Goal: Task Accomplishment & Management: Manage account settings

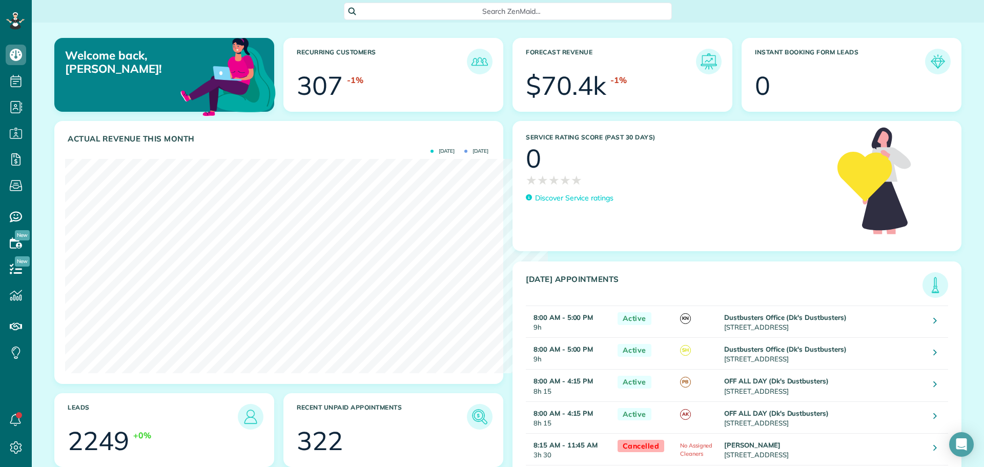
scroll to position [5, 5]
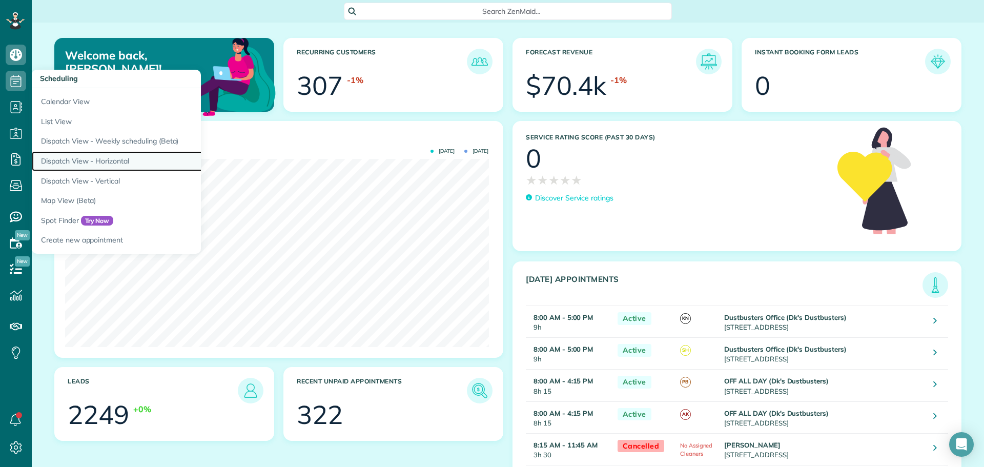
drag, startPoint x: 89, startPoint y: 158, endPoint x: 94, endPoint y: 158, distance: 5.6
click at [89, 158] on link "Dispatch View - Horizontal" at bounding box center [160, 161] width 256 height 20
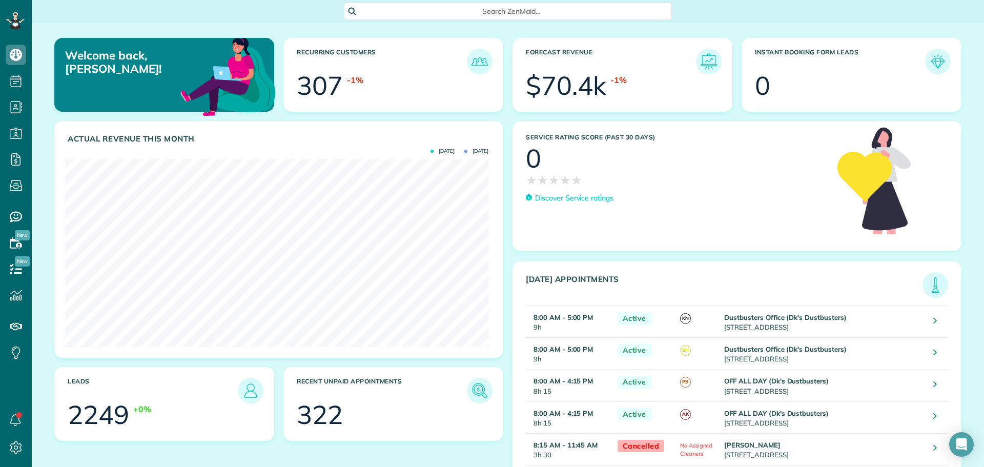
scroll to position [5, 5]
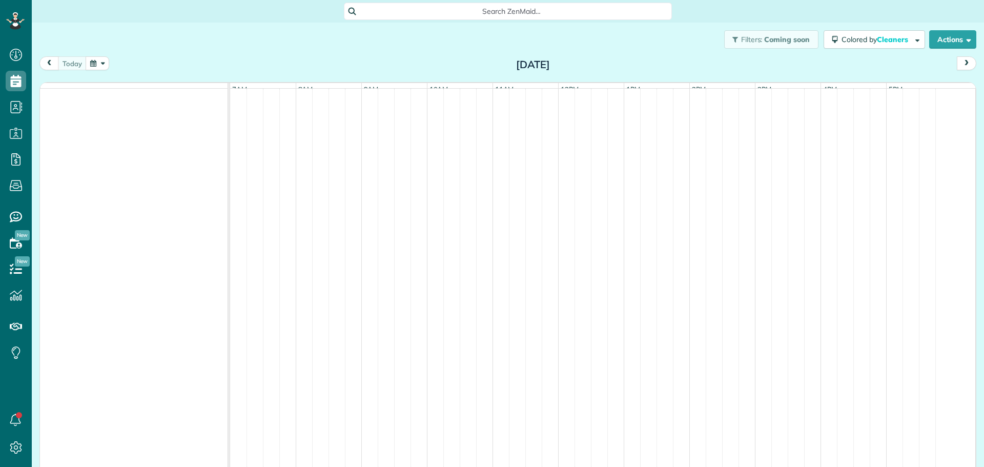
scroll to position [5, 5]
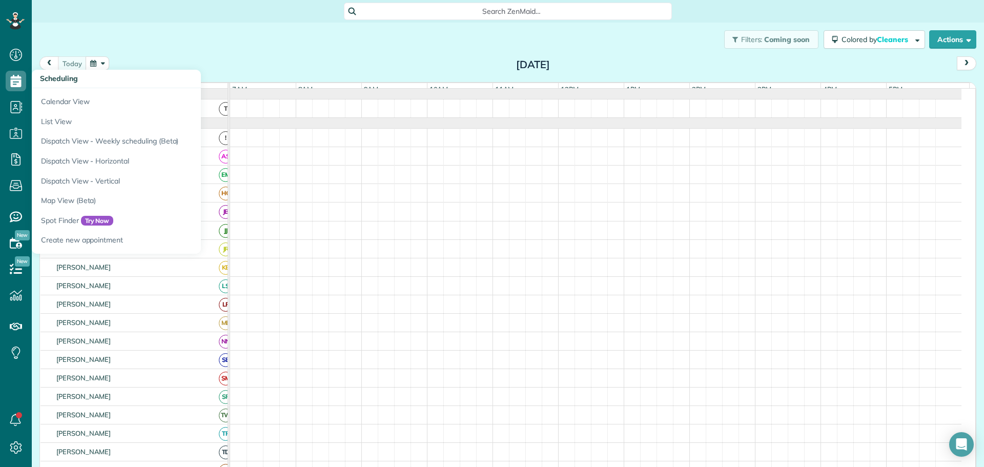
click at [280, 56] on div "today Monday Sep 15, 2025" at bounding box center [507, 65] width 936 height 19
click at [327, 38] on div "Filters: Coming soon Colored by Cleaners Color by Cleaner Color by Team Color b…" at bounding box center [508, 40] width 952 height 34
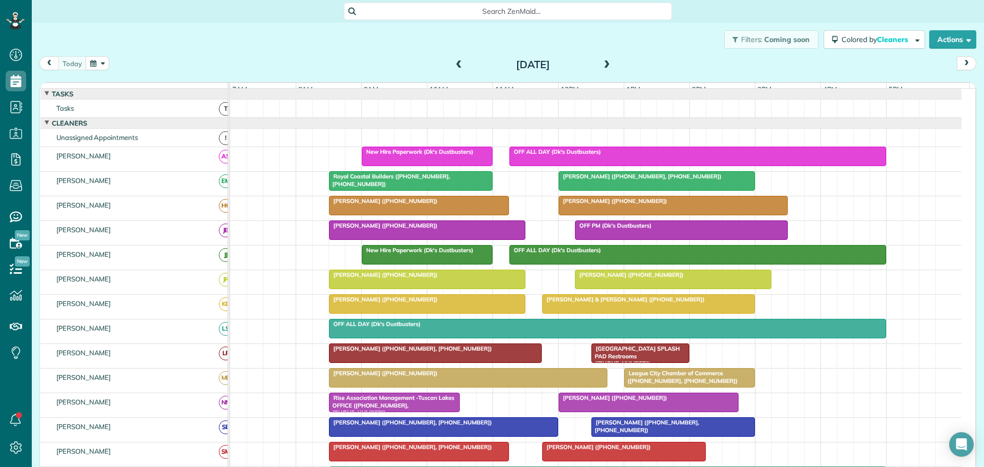
click at [454, 69] on span at bounding box center [458, 64] width 11 height 9
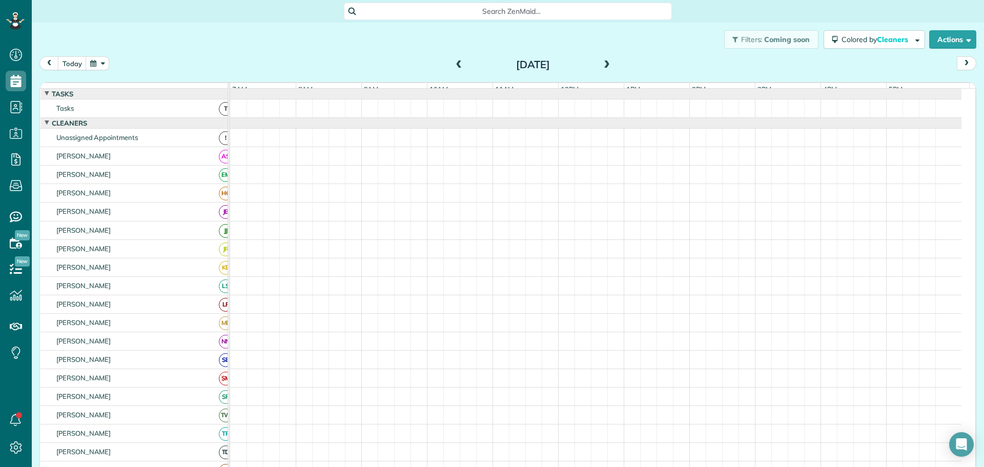
click at [456, 69] on span at bounding box center [458, 64] width 11 height 9
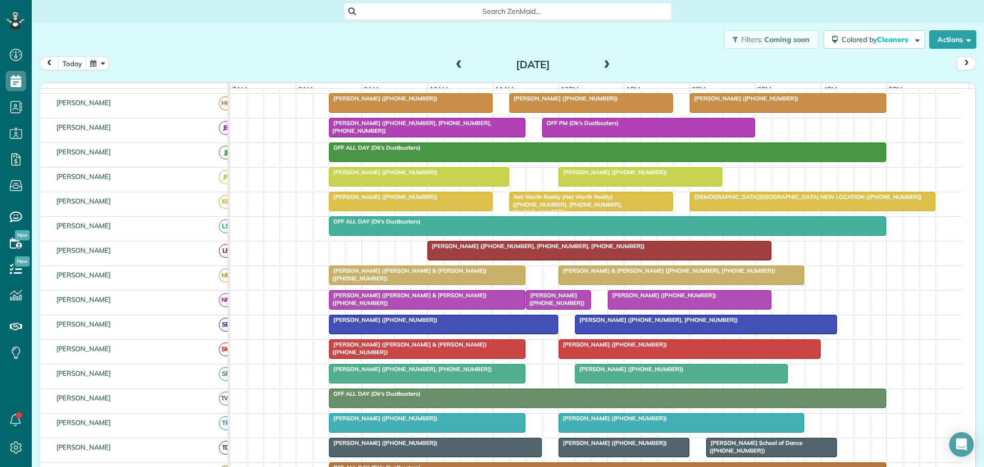
scroll to position [205, 0]
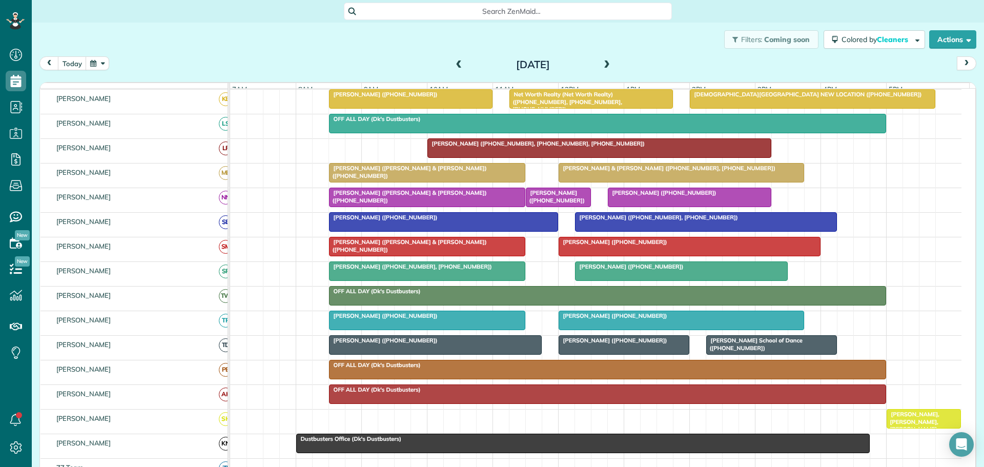
click at [447, 319] on div "Judy Steeland (+14802520567)" at bounding box center [427, 315] width 190 height 7
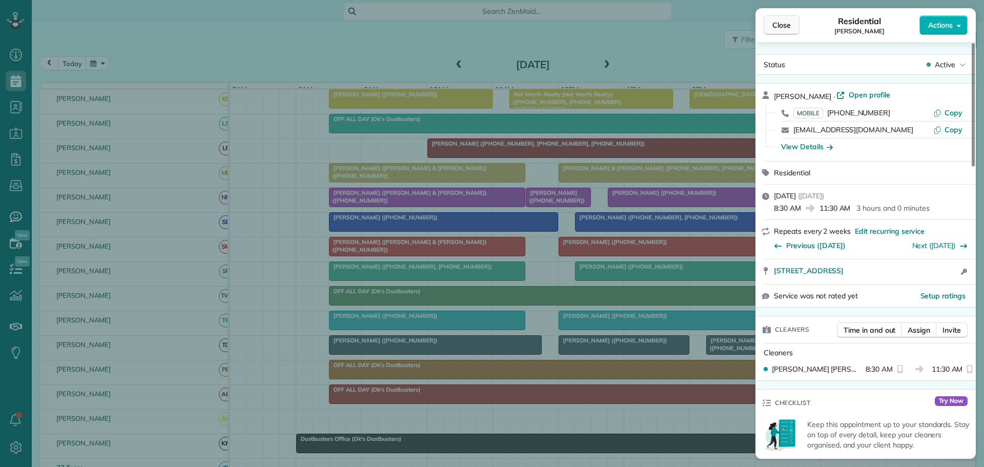
click at [782, 16] on div "Close Residential Judy Steeland Actions" at bounding box center [865, 25] width 220 height 34
click at [786, 32] on button "Close" at bounding box center [781, 24] width 36 height 19
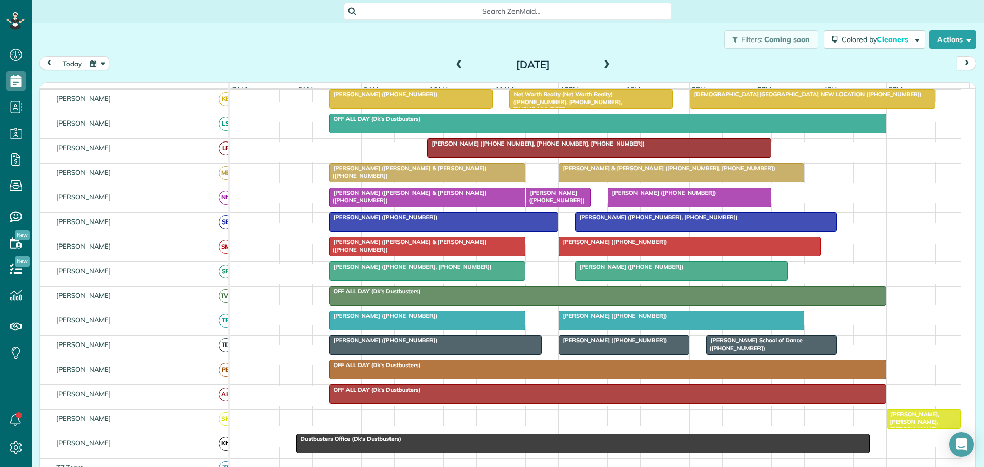
click at [458, 319] on div "Judy Steeland (+14802520567)" at bounding box center [427, 315] width 190 height 7
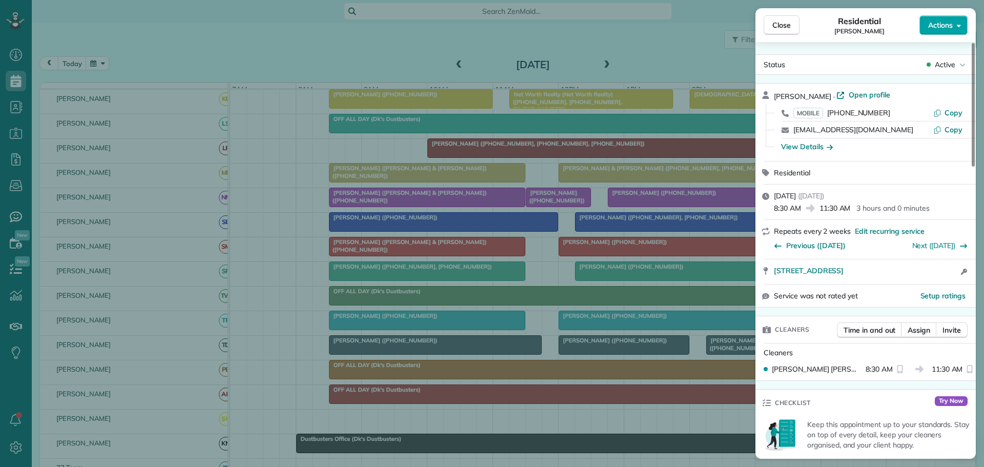
click at [924, 30] on button "Actions" at bounding box center [943, 24] width 48 height 19
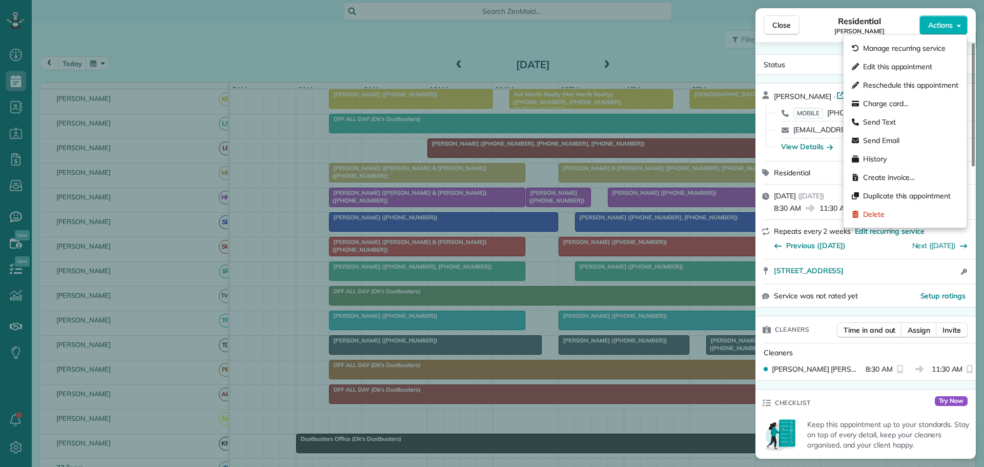
click at [816, 54] on div "Status Active" at bounding box center [865, 64] width 220 height 20
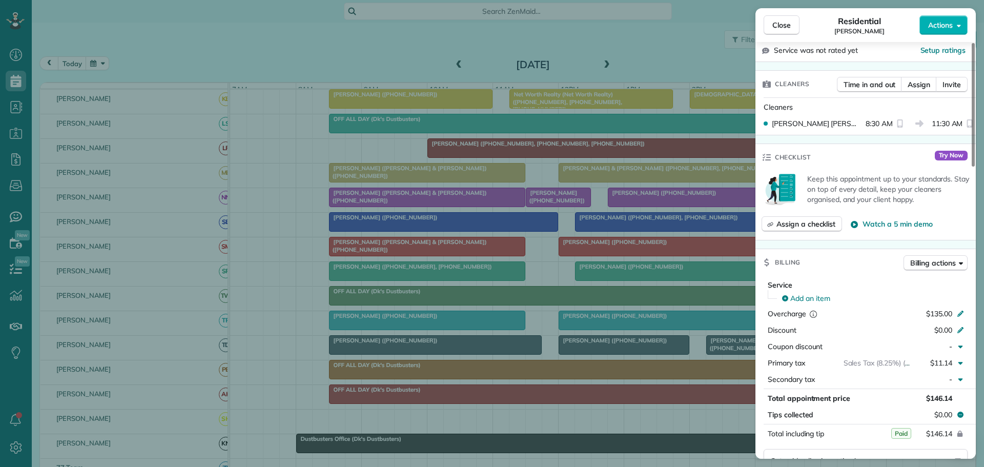
scroll to position [90, 0]
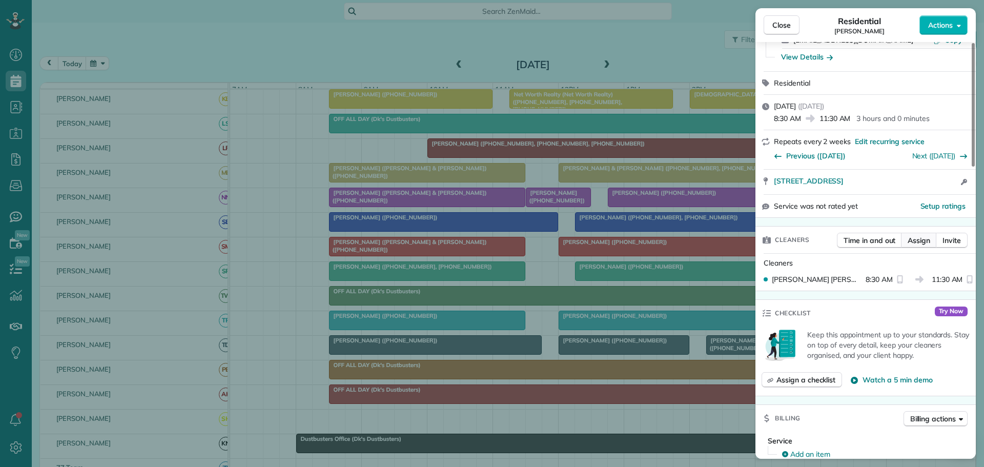
click at [917, 241] on span "Assign" at bounding box center [918, 240] width 23 height 10
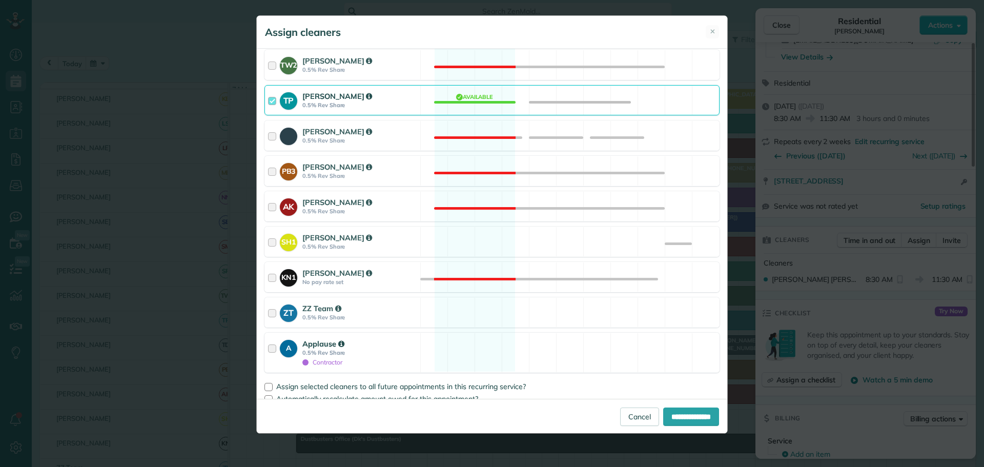
scroll to position [634, 0]
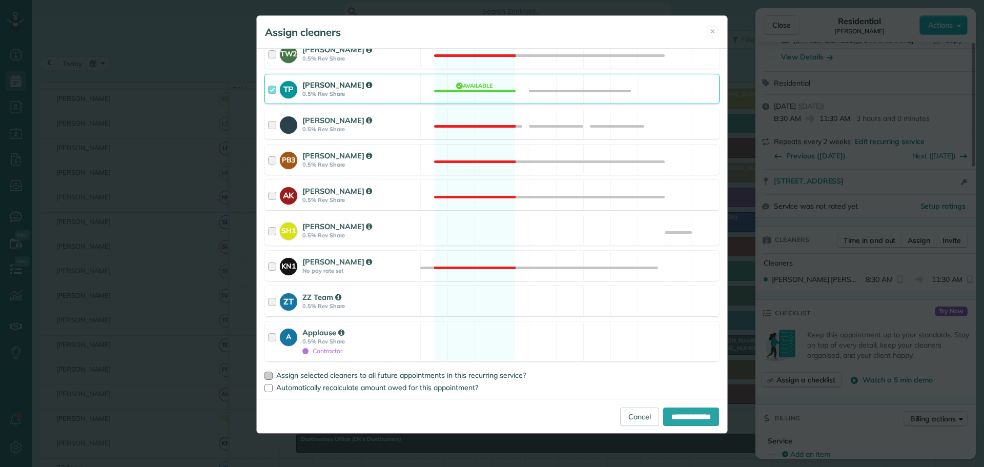
click at [265, 374] on div at bounding box center [268, 375] width 8 height 8
click at [668, 423] on input "**********" at bounding box center [691, 416] width 56 height 18
type input "**********"
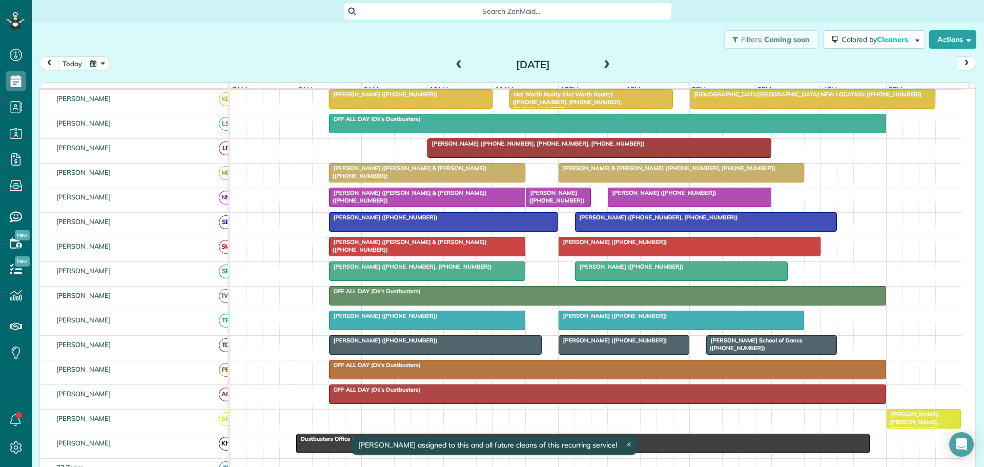
scroll to position [25, 0]
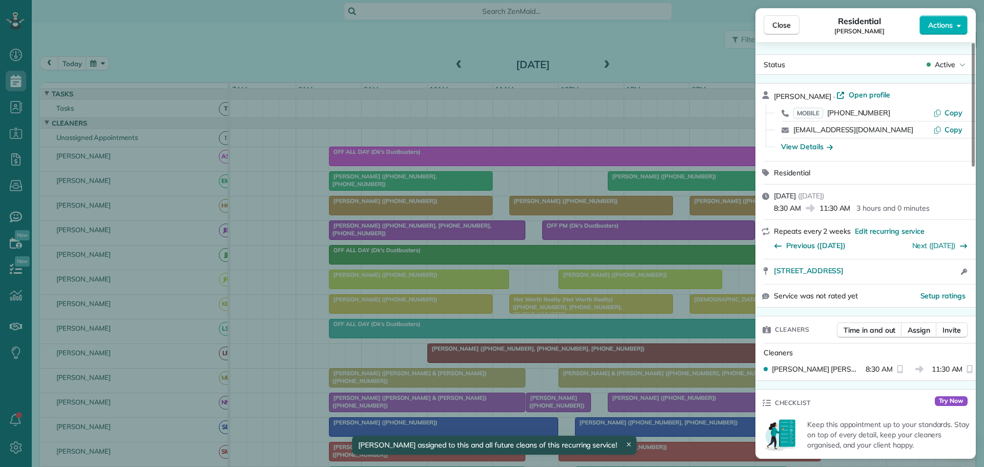
drag, startPoint x: 786, startPoint y: 25, endPoint x: 659, endPoint y: 236, distance: 246.5
click at [784, 25] on span "Close" at bounding box center [781, 25] width 18 height 10
